Goal: Use online tool/utility

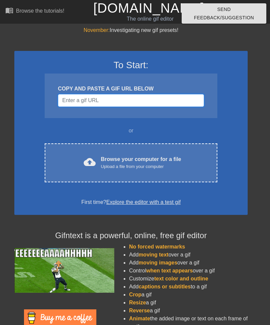
click at [71, 101] on input "Username" at bounding box center [131, 100] width 146 height 13
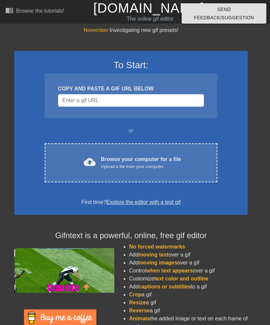
click at [66, 151] on div "cloud_upload Browse your computer for a file Upload a file from your computer C…" at bounding box center [131, 163] width 173 height 39
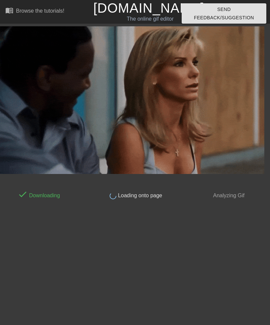
click at [230, 203] on html "menu_book Browse the tutorials! [DOMAIN_NAME] The online gif editor Send Feedba…" at bounding box center [135, 101] width 270 height 203
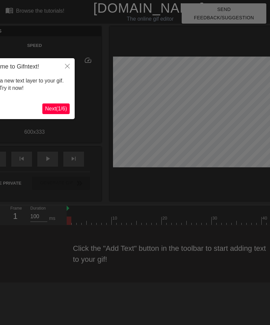
click at [231, 151] on div at bounding box center [135, 162] width 270 height 325
click at [56, 105] on button "Next ( 1 / 6 )" at bounding box center [55, 109] width 27 height 11
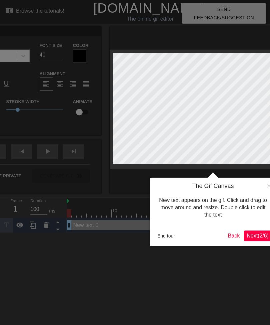
click at [259, 237] on span "Next ( 2 / 6 )" at bounding box center [258, 236] width 22 height 6
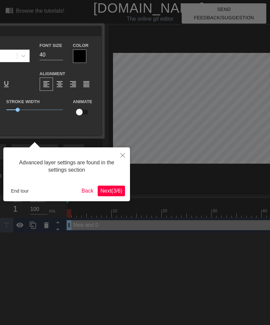
click at [123, 157] on icon "Close" at bounding box center [122, 155] width 5 height 5
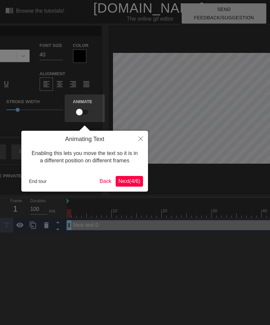
click at [128, 181] on span "Next ( 4 / 6 )" at bounding box center [129, 182] width 22 height 6
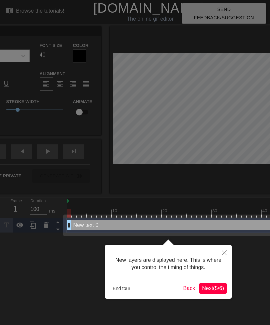
click at [211, 291] on span "Next ( 5 / 6 )" at bounding box center [213, 289] width 22 height 6
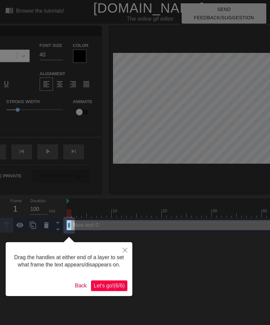
click at [105, 289] on span "Let's go! ( 6 / 6 )" at bounding box center [109, 286] width 31 height 6
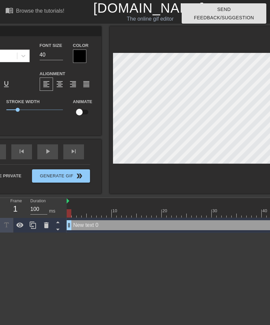
scroll to position [0, 0]
click at [62, 87] on span "format_align_center" at bounding box center [60, 84] width 8 height 8
click at [49, 87] on span "format_align_left" at bounding box center [46, 84] width 8 height 8
